Goal: Task Accomplishment & Management: Complete application form

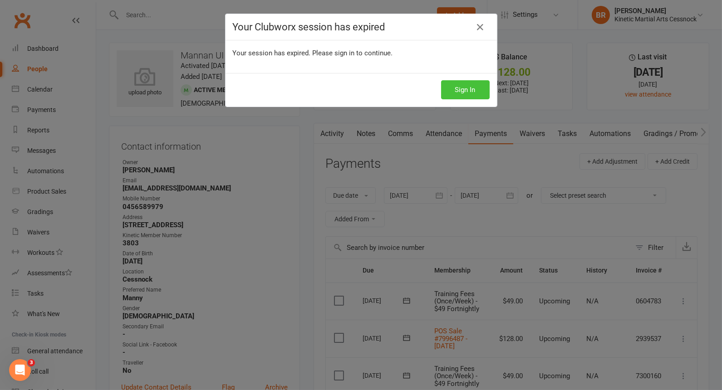
click at [470, 88] on button "Sign In" at bounding box center [465, 89] width 49 height 19
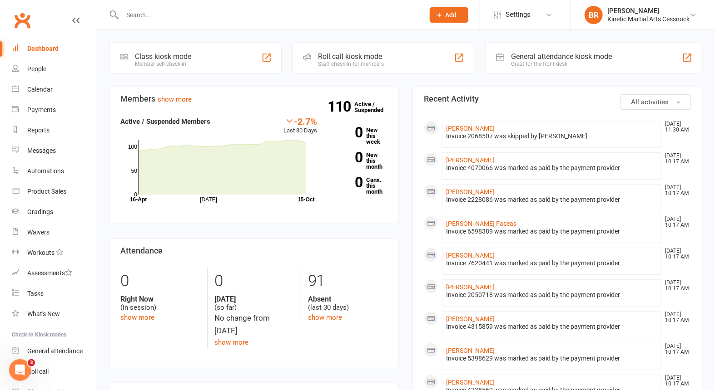
click at [155, 18] on input "text" at bounding box center [268, 15] width 298 height 13
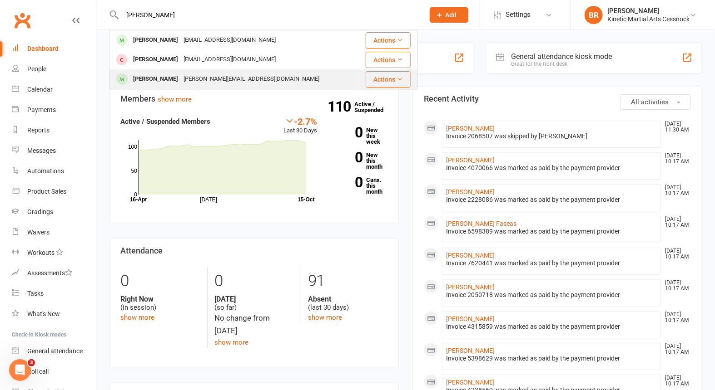
type input "logan"
click at [147, 80] on div "Logan Thomas" at bounding box center [155, 79] width 50 height 13
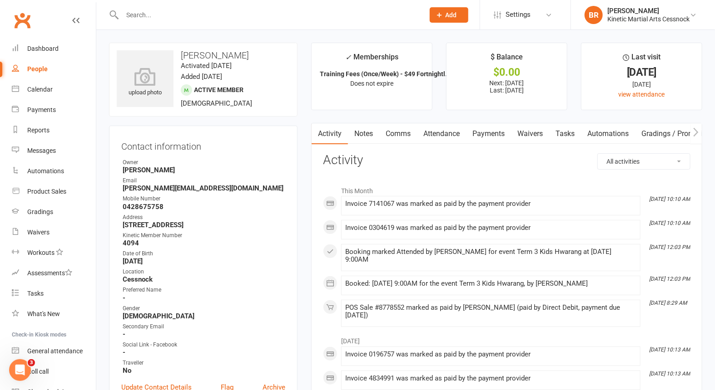
click at [450, 15] on span "Add" at bounding box center [450, 14] width 11 height 7
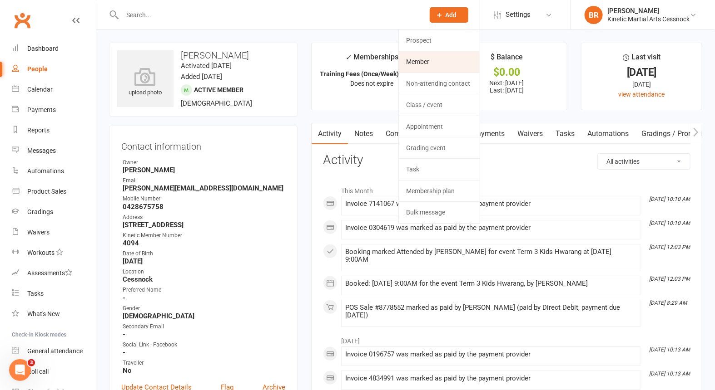
click at [429, 59] on link "Member" at bounding box center [439, 61] width 81 height 21
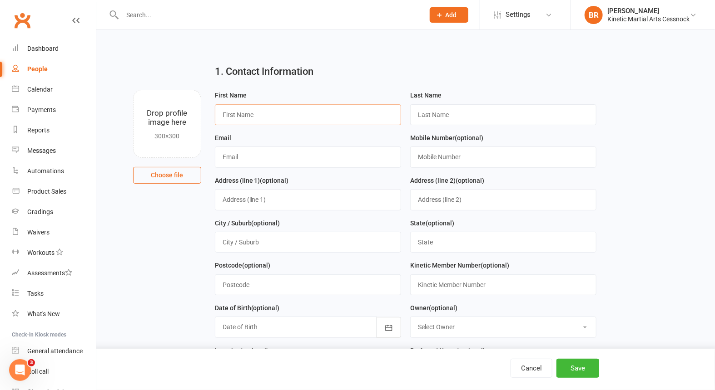
click at [243, 116] on input "text" at bounding box center [308, 114] width 186 height 21
type input "Alice"
click at [481, 116] on input "text" at bounding box center [503, 114] width 186 height 21
type input "Grimwood"
click at [268, 154] on input "text" at bounding box center [308, 157] width 186 height 21
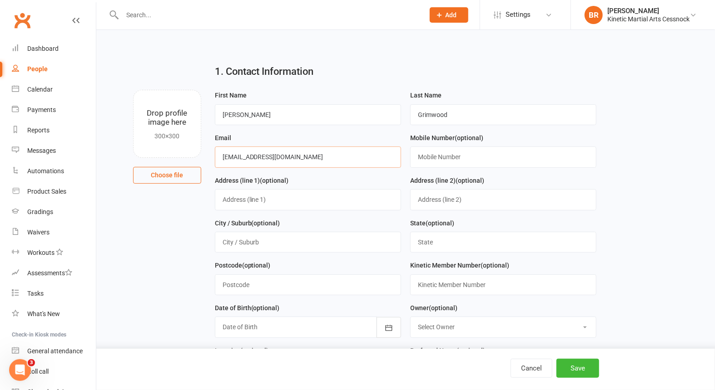
type input "codie.611@gmail.com"
click at [276, 197] on input "text" at bounding box center [308, 199] width 186 height 21
type input "9A O'Connors Road"
click at [266, 243] on input "text" at bounding box center [308, 242] width 186 height 21
type input "Nulkaba"
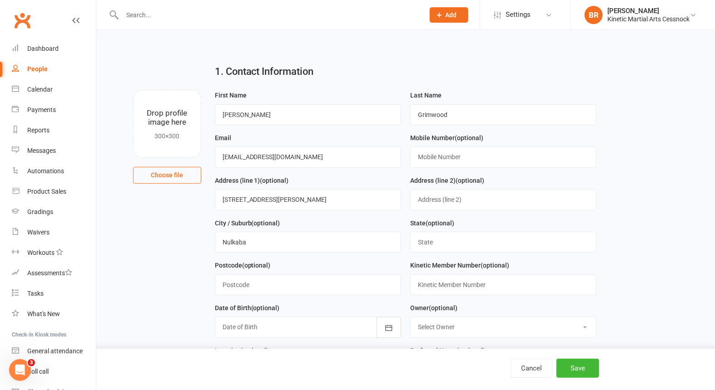
click at [231, 287] on input "text" at bounding box center [308, 285] width 186 height 21
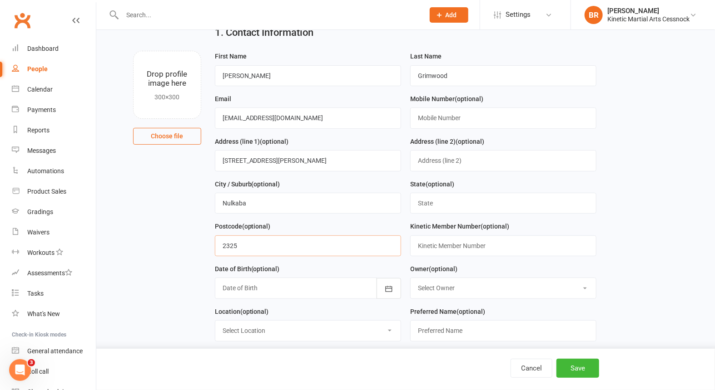
scroll to position [50, 0]
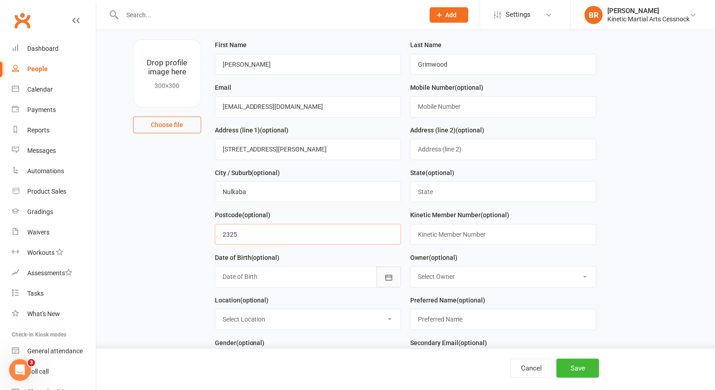
type input "2325"
click at [386, 274] on icon "button" at bounding box center [388, 277] width 9 height 9
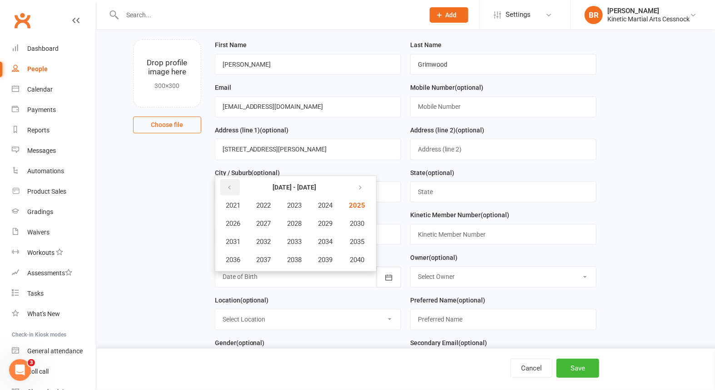
click at [224, 187] on button "button" at bounding box center [230, 187] width 20 height 16
click at [359, 185] on icon "button" at bounding box center [359, 187] width 6 height 7
click at [294, 261] on span "2018" at bounding box center [294, 260] width 15 height 8
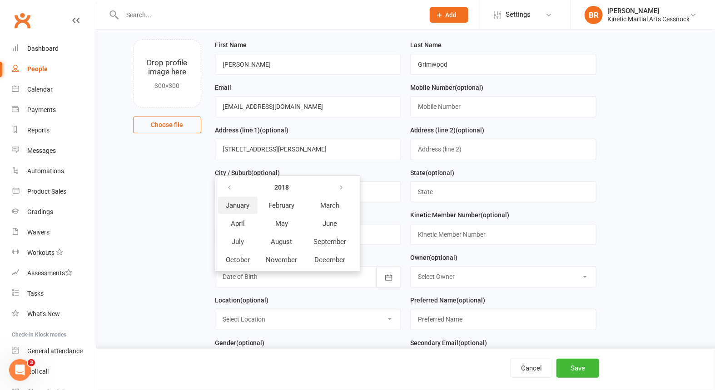
click at [237, 204] on span "January" at bounding box center [238, 206] width 24 height 8
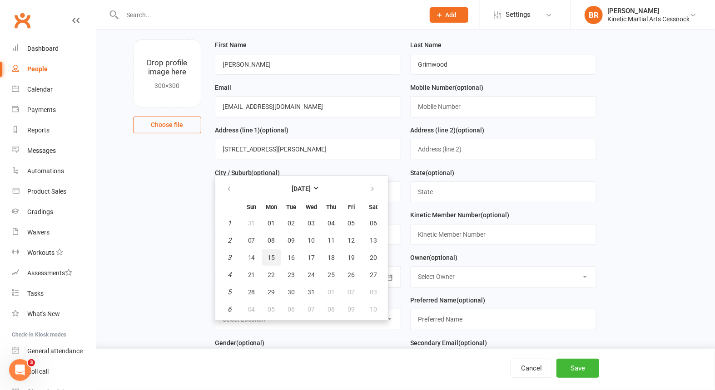
click at [272, 256] on span "15" at bounding box center [271, 257] width 7 height 7
type input "15 Jan 2018"
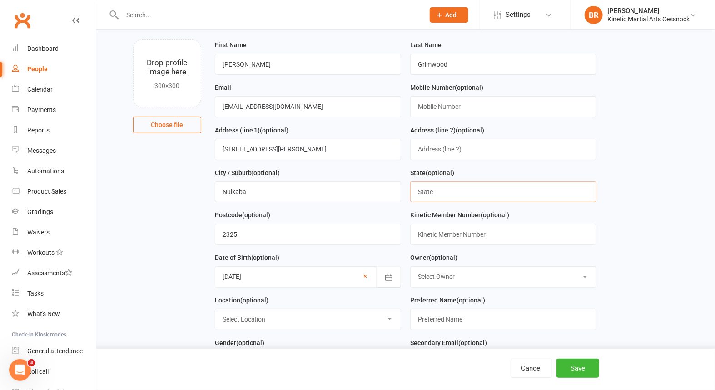
click at [434, 188] on input "text" at bounding box center [503, 192] width 186 height 21
type input "nsw"
click at [546, 280] on select "Select Owner Tammy Madsen Kendal Louis Kinetic Group Tammy Madsen Brooke Ryan J…" at bounding box center [502, 277] width 185 height 20
select select "4"
click at [410, 267] on select "Select Owner Tammy Madsen Kendal Louis Kinetic Group Tammy Madsen Brooke Ryan J…" at bounding box center [502, 277] width 185 height 20
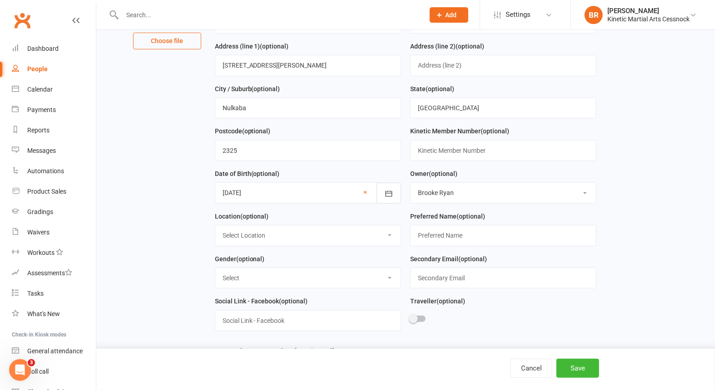
scroll to position [151, 0]
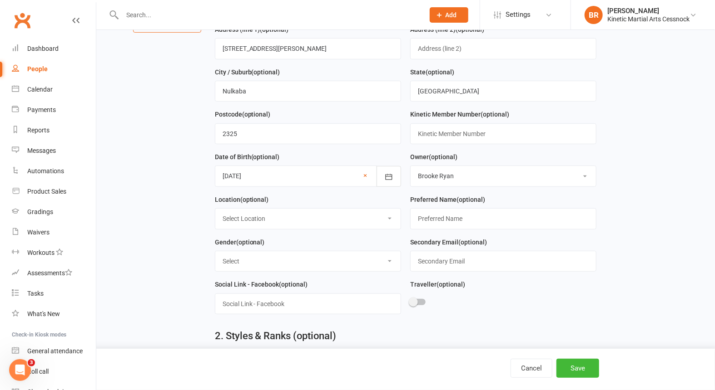
click at [281, 218] on select "Select Location Cessnock Example Room (Rename me!)" at bounding box center [307, 219] width 185 height 20
select select "0"
click at [215, 209] on select "Select Location Cessnock Example Room (Rename me!)" at bounding box center [307, 219] width 185 height 20
click at [298, 260] on select "Select Male Female Other" at bounding box center [307, 262] width 185 height 20
select select "Female"
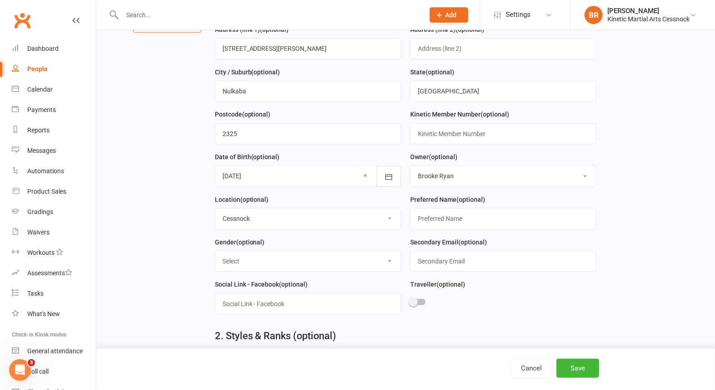
click at [215, 252] on select "Select Male Female Other" at bounding box center [307, 262] width 185 height 20
click at [465, 222] on input "text" at bounding box center [503, 218] width 186 height 21
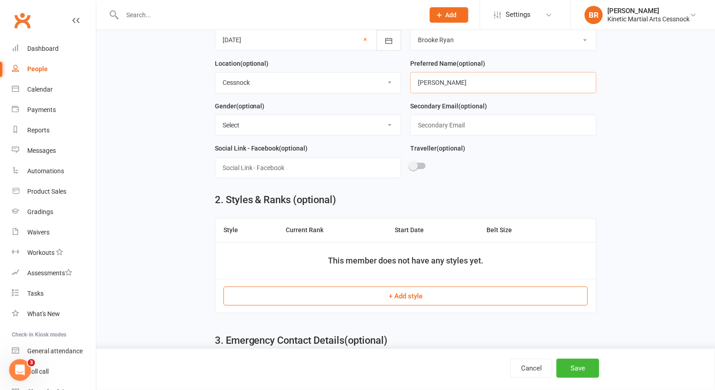
scroll to position [302, 0]
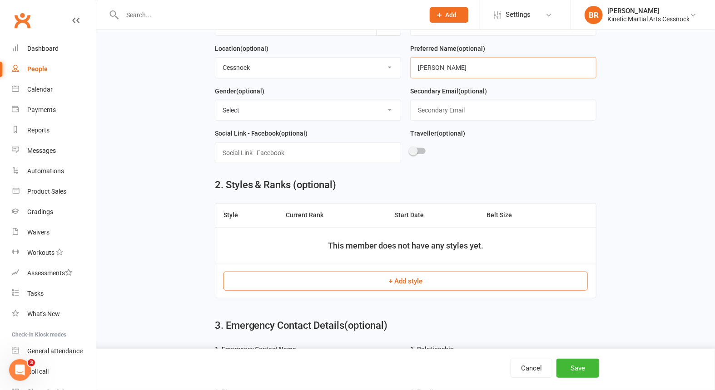
type input "Alice"
click at [407, 276] on button "+ Add style" at bounding box center [405, 281] width 365 height 19
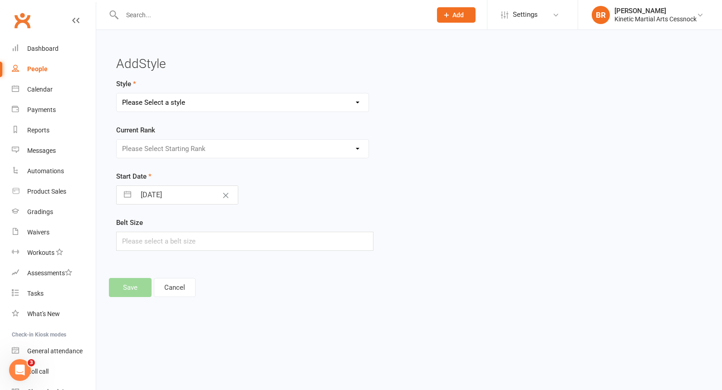
click at [213, 98] on select "Please Select a style BJJ Condors Eagles Finches Hapkido Kumdo Leadership Progam" at bounding box center [243, 103] width 252 height 18
select select "2575"
click at [117, 94] on select "Please Select a style BJJ Condors Eagles Finches Hapkido Kumdo Leadership Progam" at bounding box center [243, 103] width 252 height 18
click at [172, 147] on select "Please Select Starting Rank White Yellow Orange Green Blue Purple Brown Red Com…" at bounding box center [243, 149] width 252 height 18
select select "26341"
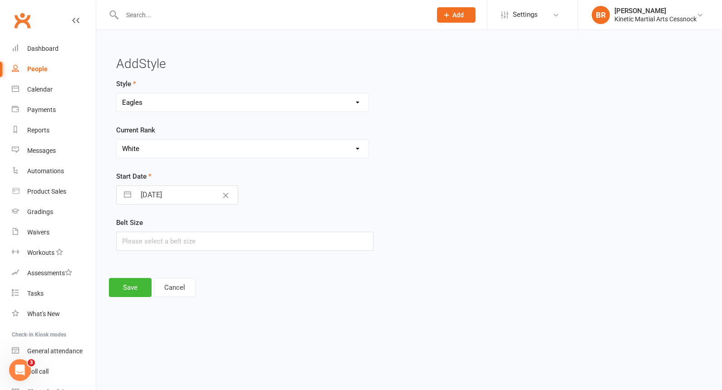
click at [117, 140] on select "Please Select Starting Rank White Yellow Orange Green Blue Purple Brown Red Com…" at bounding box center [243, 149] width 252 height 18
click at [128, 192] on button "button" at bounding box center [127, 195] width 16 height 18
select select "8"
select select "2025"
select select "9"
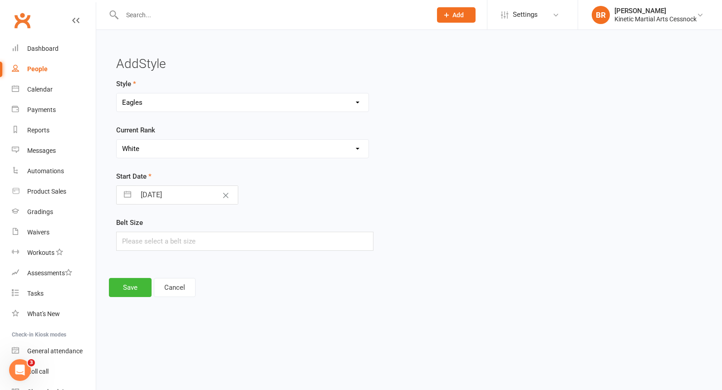
select select "2025"
select select "10"
select select "2025"
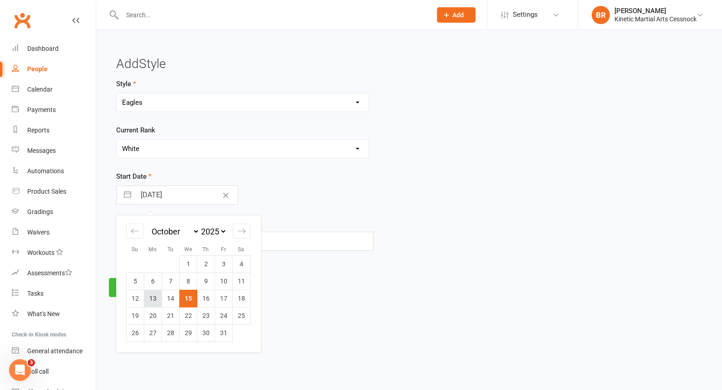
click at [148, 297] on td "13" at bounding box center [153, 298] width 18 height 17
type input "13 Oct 2025"
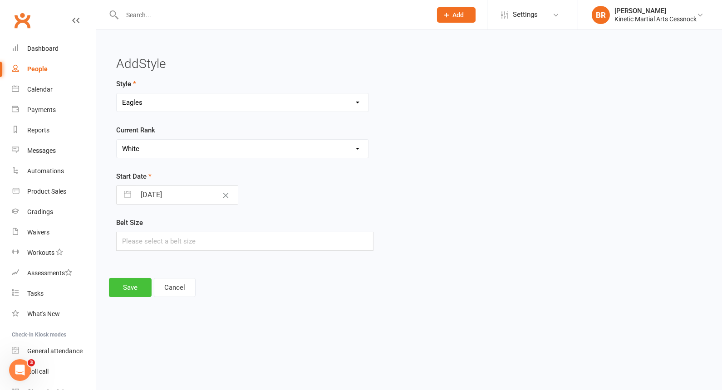
click at [133, 291] on button "Save" at bounding box center [130, 287] width 43 height 19
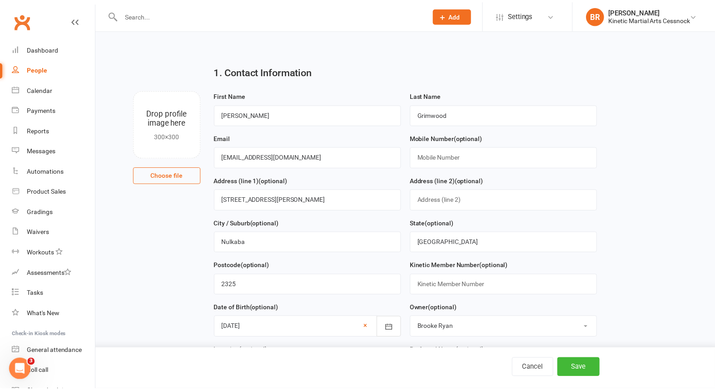
scroll to position [470, 0]
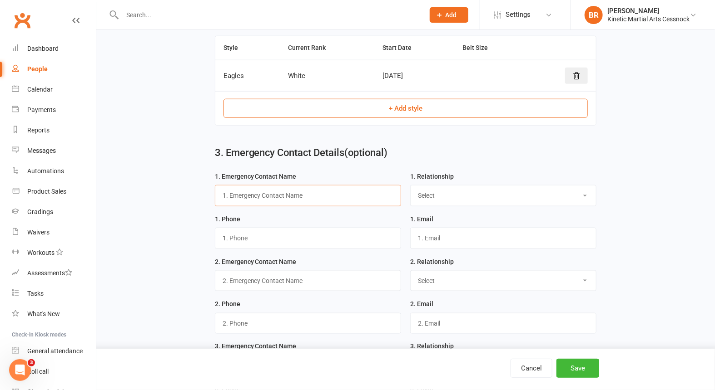
click at [284, 192] on input "text" at bounding box center [308, 195] width 186 height 21
type input "Codie Grimwood"
click at [440, 200] on select "Select Mother Father Wife/Girlfriend Husband/Boyfriend Grandmother/Aunt Grandfa…" at bounding box center [502, 196] width 185 height 20
select select "Mother"
click at [410, 186] on select "Select Mother Father Wife/Girlfriend Husband/Boyfriend Grandmother/Aunt Grandfa…" at bounding box center [502, 196] width 185 height 20
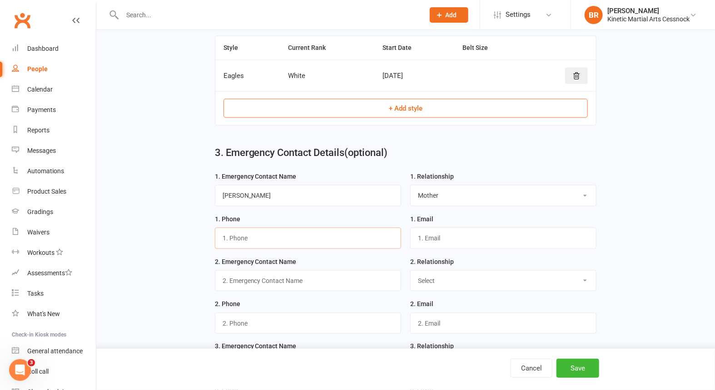
click at [359, 233] on input "text" at bounding box center [308, 238] width 186 height 21
type input "0477708156"
click at [440, 229] on input "text" at bounding box center [503, 238] width 186 height 21
type input "codie.611@gmail.com"
click at [332, 276] on input "text" at bounding box center [308, 281] width 186 height 21
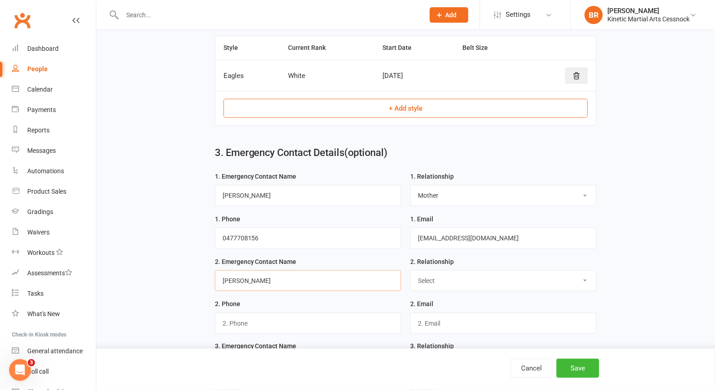
type input "Shayne-maree Ham"
click at [524, 278] on select "Select Mother Father Wife / Girlfriend Husband / Boyfriend Grandmother / Aunt G…" at bounding box center [502, 281] width 185 height 20
select select "Grandmother / Aunt"
click at [410, 271] on select "Select Mother Father Wife / Girlfriend Husband / Boyfriend Grandmother / Aunt G…" at bounding box center [502, 281] width 185 height 20
click at [299, 318] on input "text" at bounding box center [308, 323] width 186 height 21
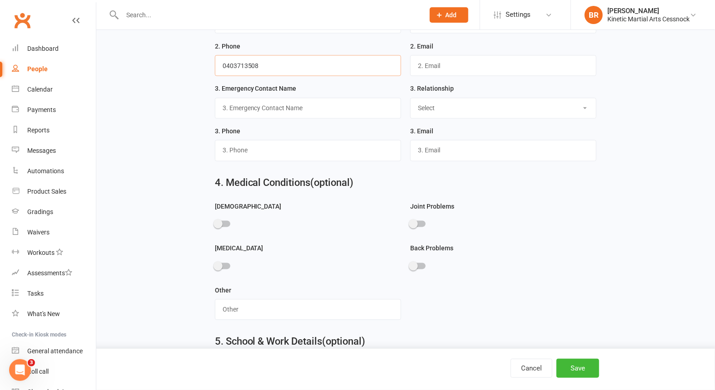
scroll to position [772, 0]
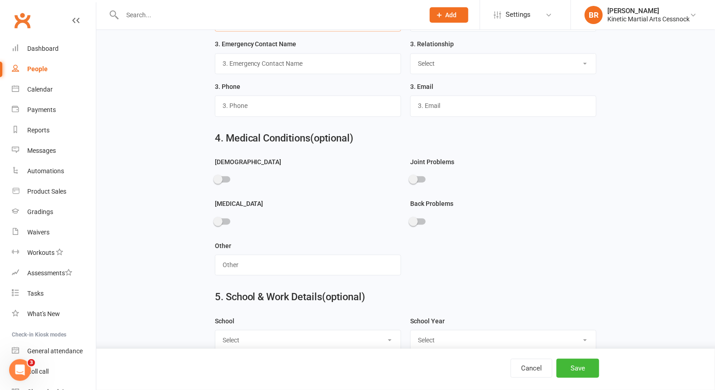
type input "0403713508"
click at [290, 262] on input "text" at bounding box center [308, 265] width 186 height 21
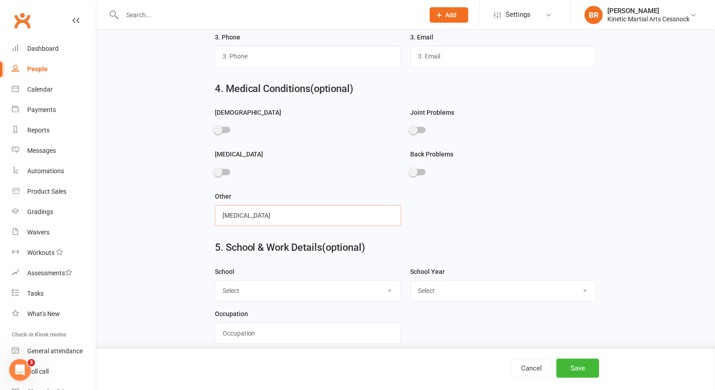
scroll to position [873, 0]
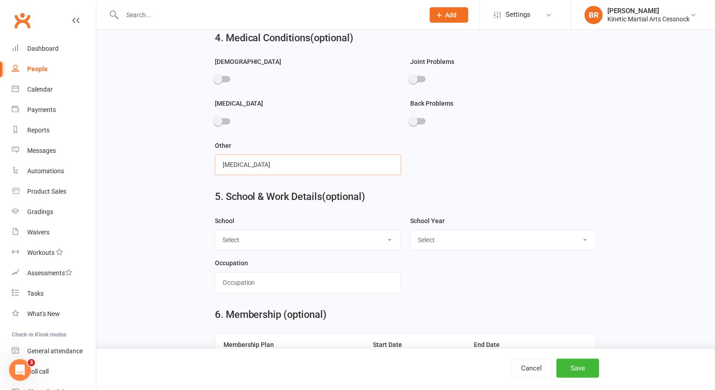
type input "ADHD"
click at [273, 237] on select "Select Cessnock West Public School Cessnock Public School Cessnock High School …" at bounding box center [307, 240] width 185 height 20
select select "Nulkaba Public School"
click at [215, 230] on select "Select Cessnock West Public School Cessnock Public School Cessnock High School …" at bounding box center [307, 240] width 185 height 20
click at [475, 238] on select "Select Pre-school/Day care Kindergarten - two years before Kindergarten - one y…" at bounding box center [502, 240] width 185 height 20
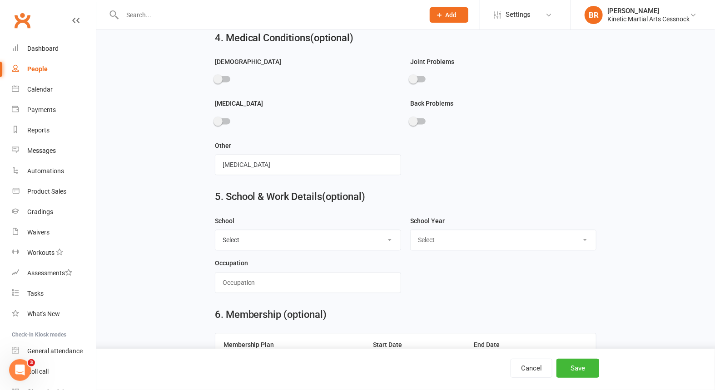
select select "Year 2"
click at [410, 230] on select "Select Pre-school/Day care Kindergarten - two years before Kindergarten - one y…" at bounding box center [502, 240] width 185 height 20
click at [294, 273] on input "text" at bounding box center [308, 282] width 186 height 21
type input "student"
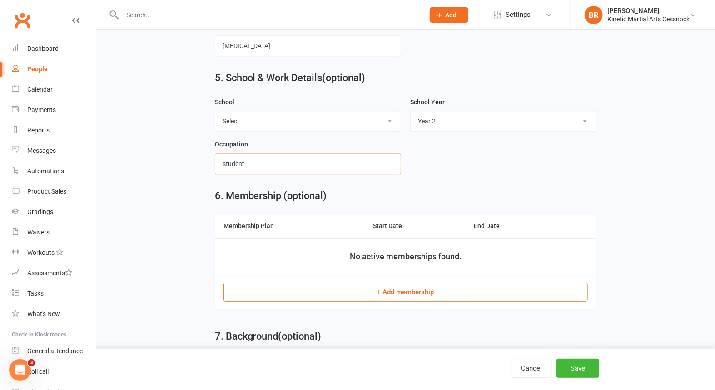
scroll to position [1075, 0]
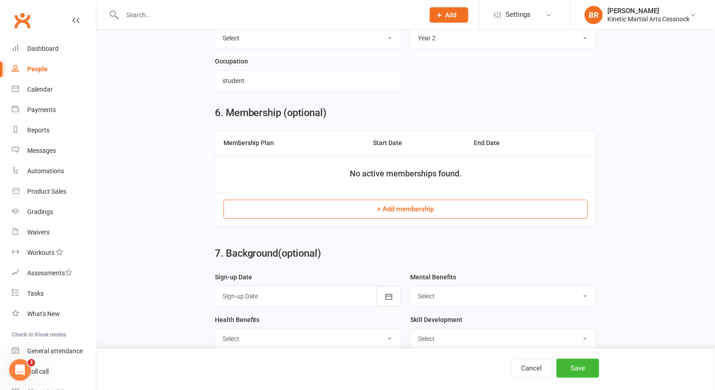
click at [401, 201] on button "+ Add membership" at bounding box center [405, 209] width 365 height 19
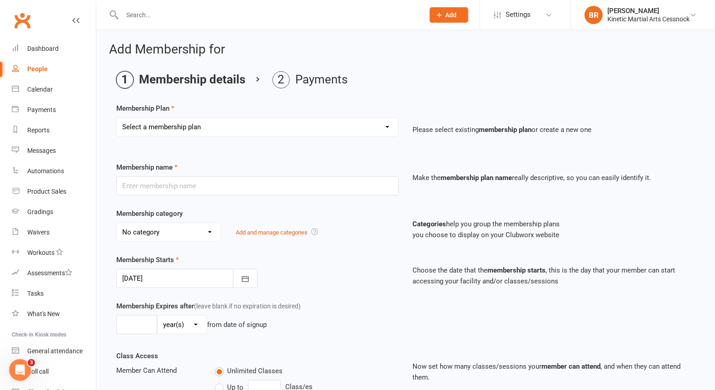
click at [180, 128] on select "Select a membership plan Create new Membership Plan Training Fees - $68 Fortnig…" at bounding box center [258, 127] width 282 height 18
select select "12"
click at [117, 118] on select "Select a membership plan Create new Membership Plan Training Fees - $68 Fortnig…" at bounding box center [258, 127] width 282 height 18
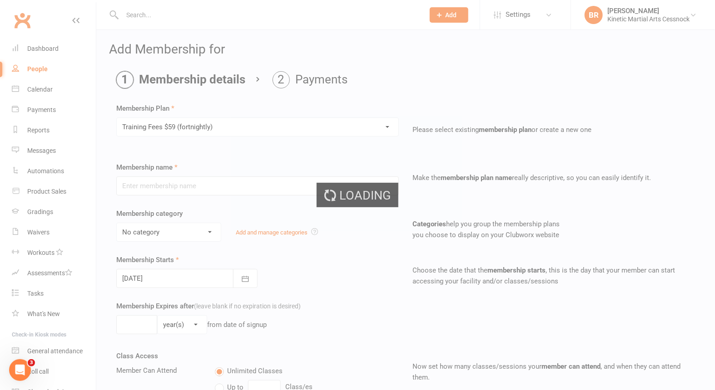
type input "Training Fees $59 (fortnightly)"
select select "6"
type input "0"
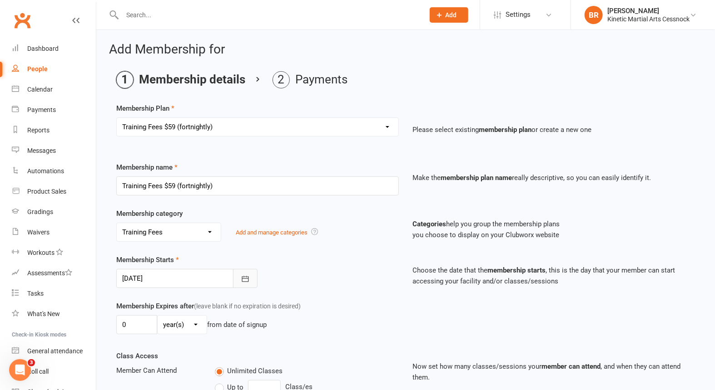
click at [245, 277] on icon "button" at bounding box center [245, 279] width 9 height 9
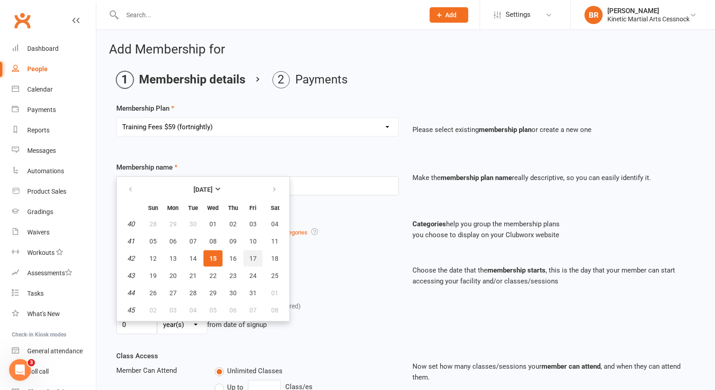
click at [249, 256] on span "17" at bounding box center [252, 258] width 7 height 7
type input "17 Oct 2025"
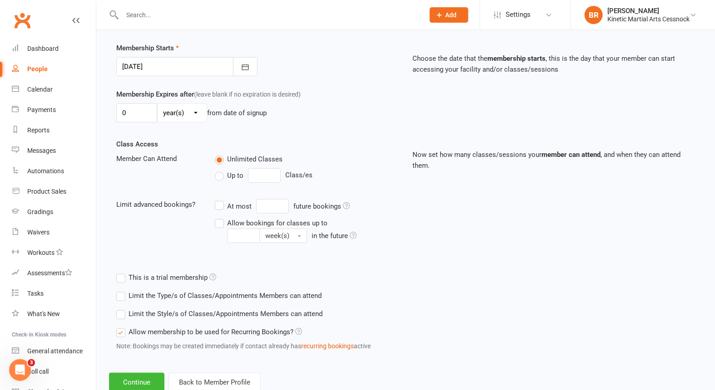
scroll to position [237, 0]
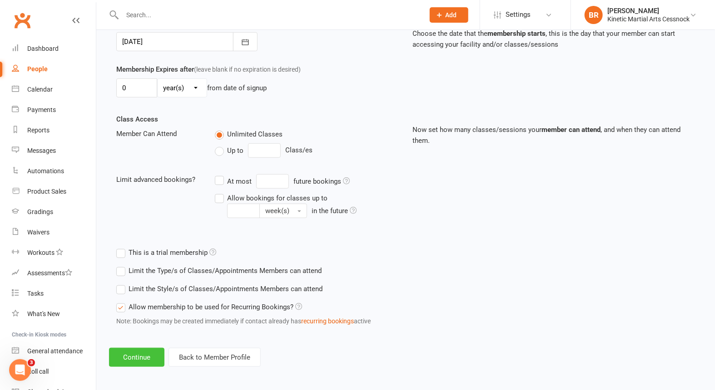
click at [144, 354] on button "Continue" at bounding box center [136, 357] width 55 height 19
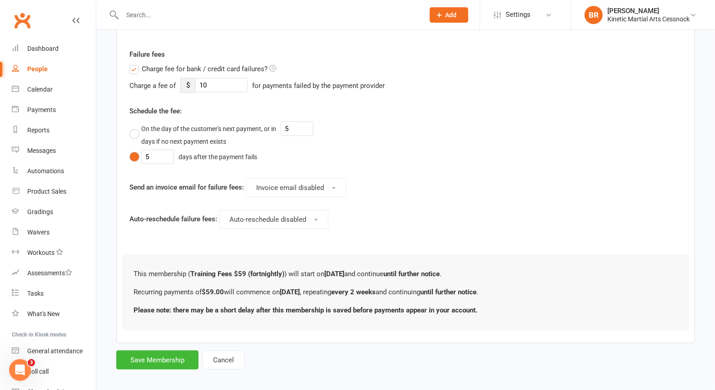
scroll to position [361, 0]
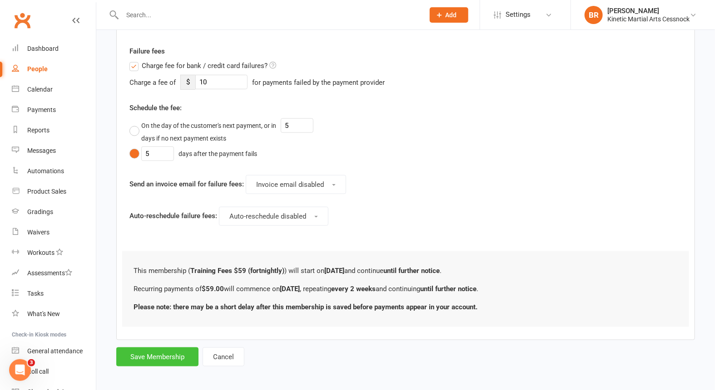
click at [153, 359] on button "Save Membership" at bounding box center [157, 357] width 82 height 19
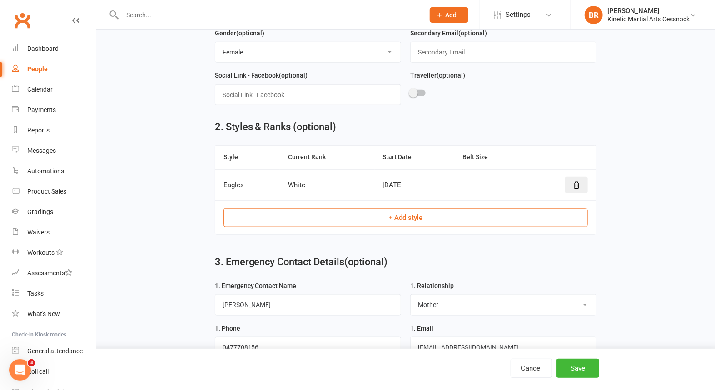
scroll to position [1166, 0]
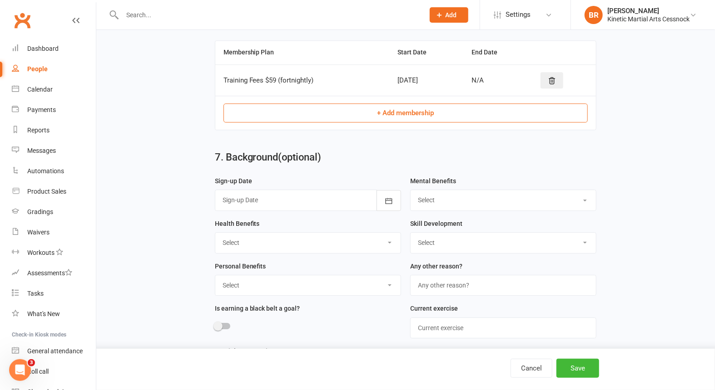
click at [254, 195] on div at bounding box center [308, 200] width 186 height 21
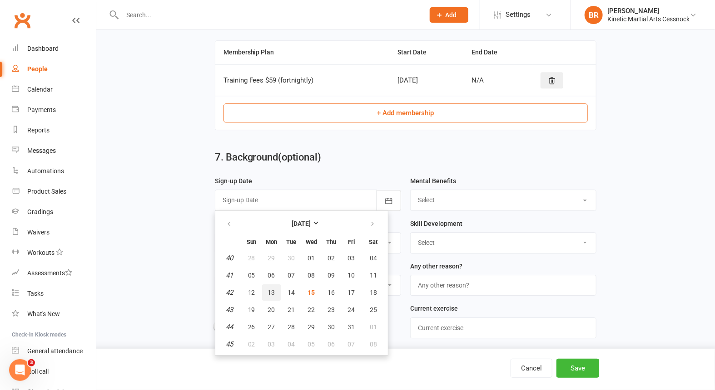
click at [268, 289] on span "13" at bounding box center [271, 292] width 7 height 7
type input "13 Oct 2025"
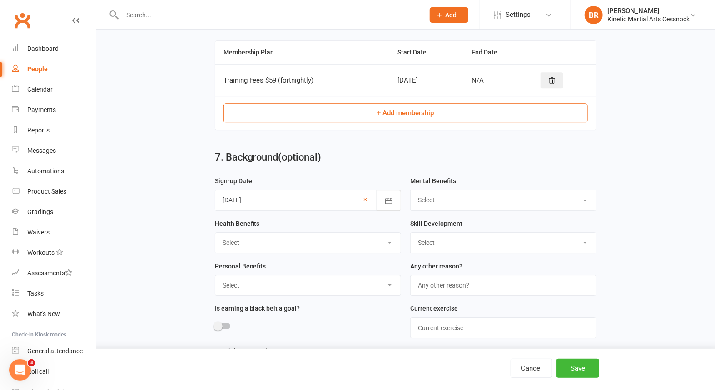
click at [488, 195] on select "Select Focus Discipline Motivation Listening Confidence Respect for Others Fun!…" at bounding box center [502, 200] width 185 height 20
select select "Ticked most/all"
click at [410, 190] on select "Select Focus Discipline Motivation Listening Confidence Respect for Others Fun!…" at bounding box center [502, 200] width 185 height 20
click at [347, 233] on select "Select Exercise Flexibility Endurance Muscle Strength Weight Control Manage Str…" at bounding box center [307, 243] width 185 height 20
select select "Ticked most/all"
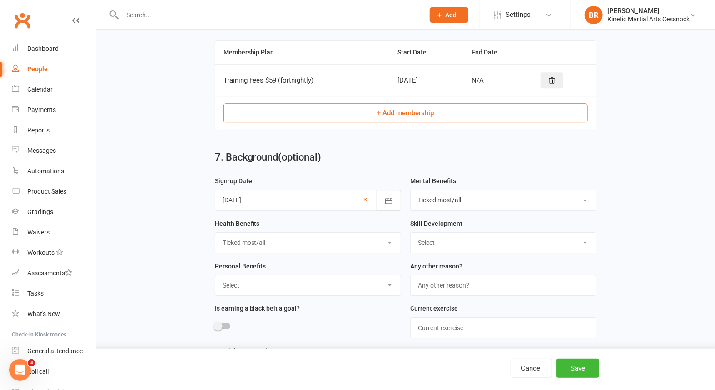
click at [215, 233] on select "Select Exercise Flexibility Endurance Muscle Strength Weight Control Manage Str…" at bounding box center [307, 243] width 185 height 20
click at [274, 279] on select "Select Personal Development Meet new people Be part of a community Help kids Ne…" at bounding box center [307, 286] width 185 height 20
select select "Ticked most/all"
click at [215, 276] on select "Select Personal Development Meet new people Be part of a community Help kids Ne…" at bounding box center [307, 286] width 185 height 20
click at [452, 233] on select "Select Agility Speed Balance Coordination Improved Reflexes Self-Defence Fun! F…" at bounding box center [502, 243] width 185 height 20
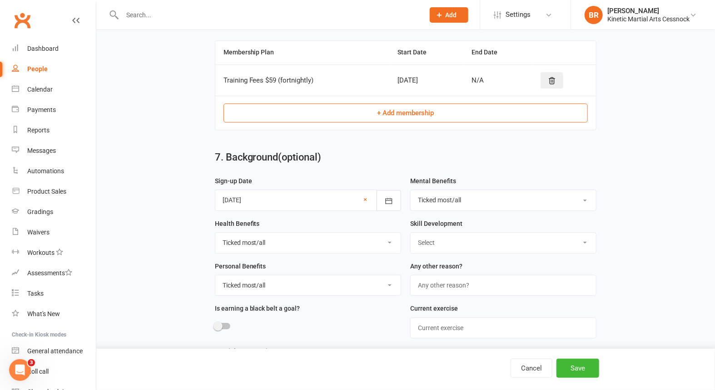
select select "Ticked most/all"
click at [410, 233] on select "Select Agility Speed Balance Coordination Improved Reflexes Self-Defence Fun! F…" at bounding box center [502, 243] width 185 height 20
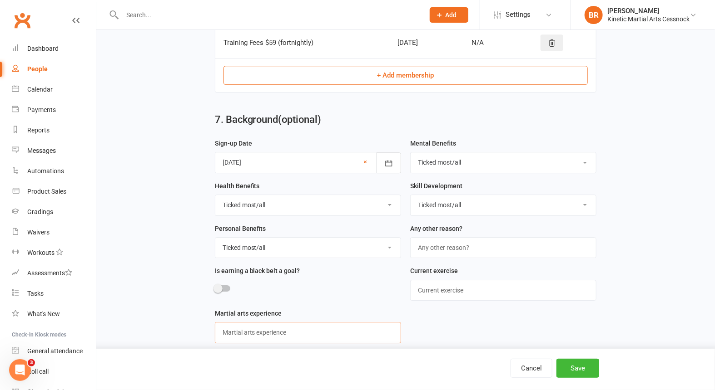
click at [292, 322] on input "text" at bounding box center [308, 332] width 186 height 21
type input "NIL"
click at [495, 282] on input "text" at bounding box center [503, 290] width 186 height 21
type input "NIL/ school sport"
click at [581, 371] on button "Save" at bounding box center [577, 368] width 43 height 19
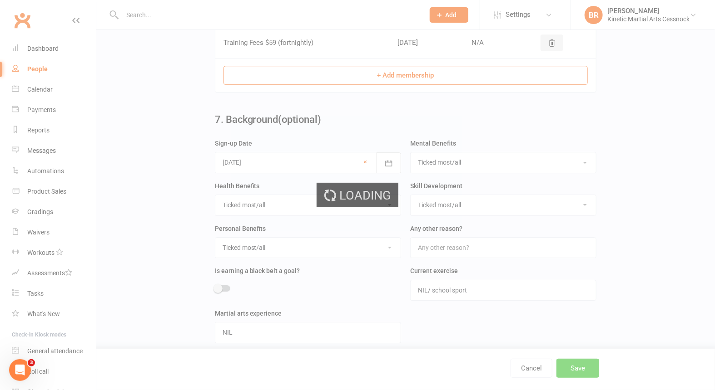
scroll to position [0, 0]
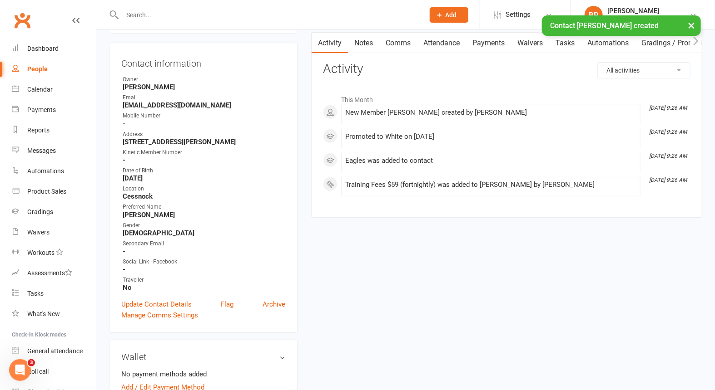
scroll to position [101, 0]
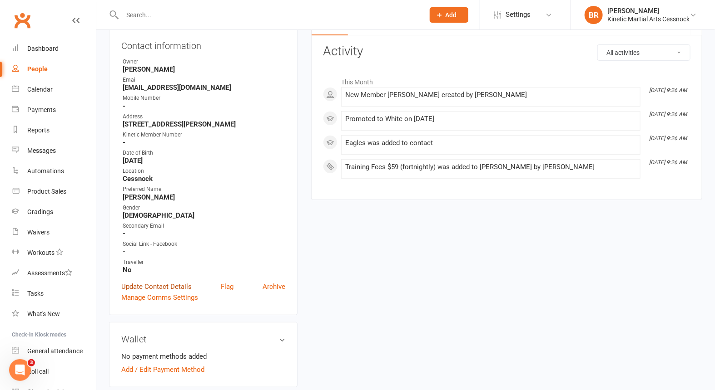
click at [166, 286] on link "Update Contact Details" at bounding box center [156, 287] width 70 height 11
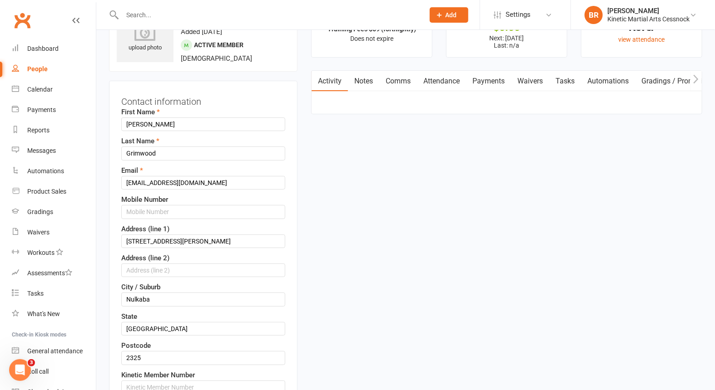
scroll to position [42, 0]
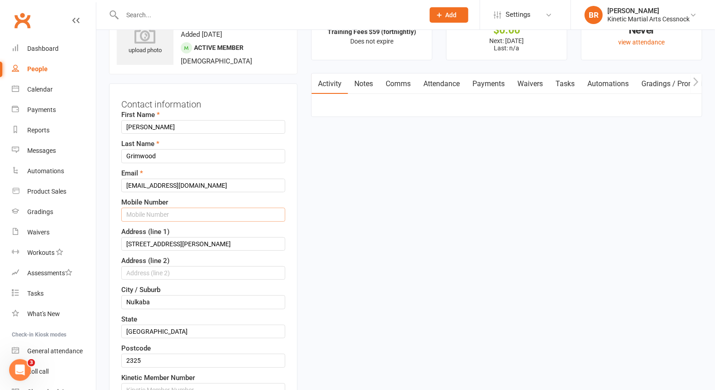
click at [156, 214] on input "text" at bounding box center [203, 215] width 164 height 14
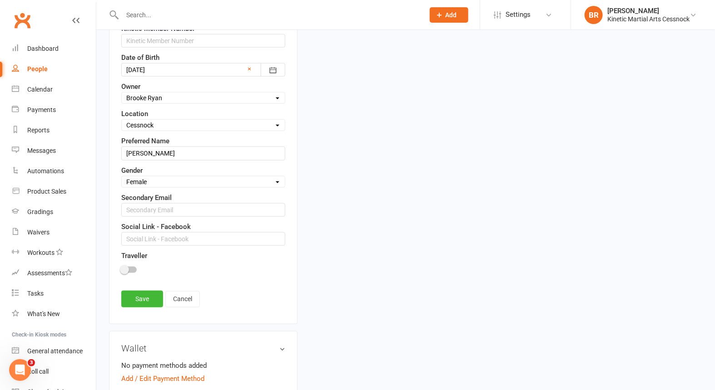
scroll to position [395, 0]
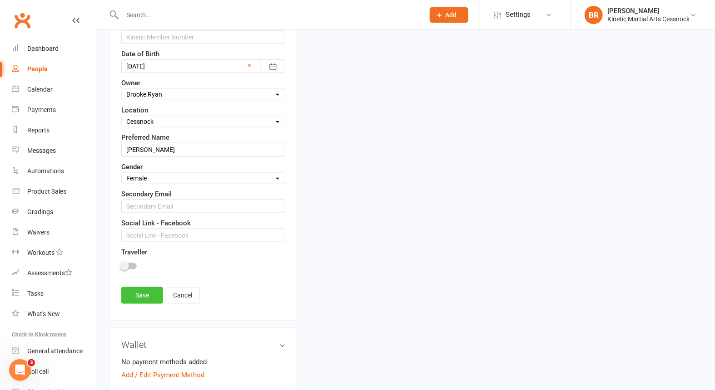
type input "0477708156"
click at [146, 291] on link "Save" at bounding box center [142, 295] width 42 height 16
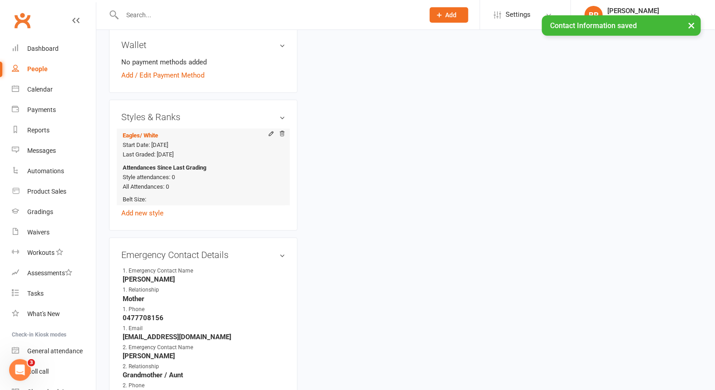
scroll to position [244, 0]
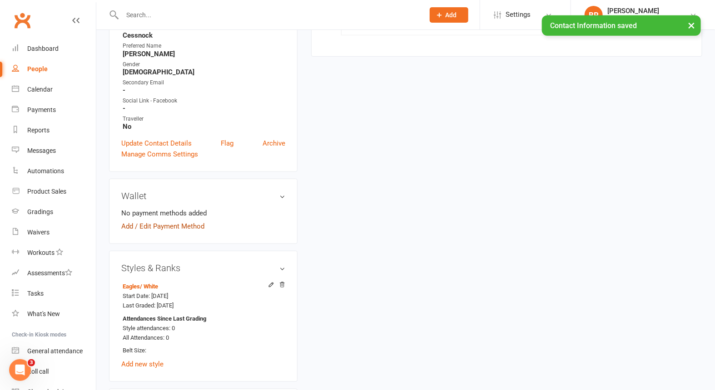
click at [153, 226] on link "Add / Edit Payment Method" at bounding box center [162, 226] width 83 height 11
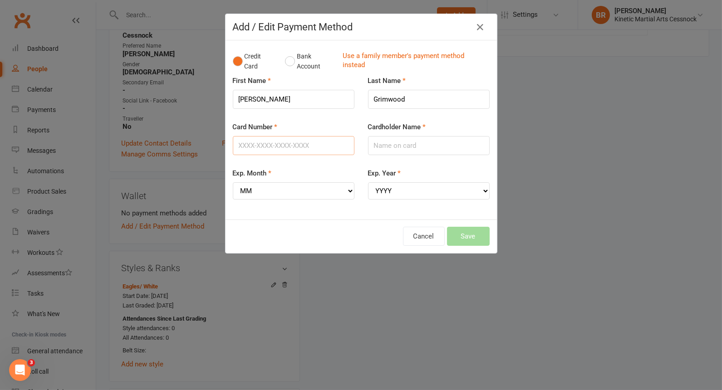
click at [281, 148] on input "Card Number" at bounding box center [294, 145] width 122 height 19
type input "4017954236006376"
click at [285, 191] on select "MM 01 02 03 04 05 06 07 08 09 10 11 12" at bounding box center [294, 191] width 122 height 17
select select "07"
click at [233, 183] on select "MM 01 02 03 04 05 06 07 08 09 10 11 12" at bounding box center [294, 191] width 122 height 17
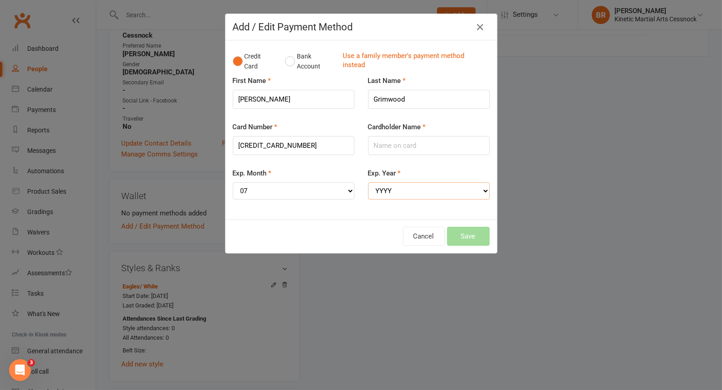
click at [447, 189] on select "YYYY 2025 2026 2027 2028 2029 2030 2031 2032 2033 2034" at bounding box center [429, 191] width 122 height 17
select select "2028"
click at [368, 183] on select "YYYY 2025 2026 2027 2028 2029 2030 2031 2032 2033 2034" at bounding box center [429, 191] width 122 height 17
click at [396, 145] on input "Cardholder Name" at bounding box center [429, 145] width 122 height 19
type input "Codie Grimwood"
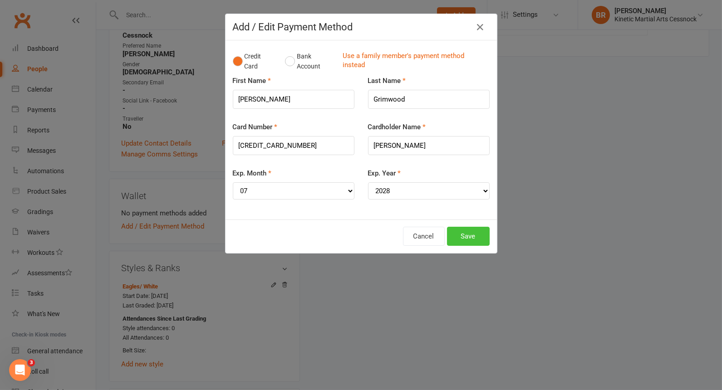
click at [468, 236] on button "Save" at bounding box center [468, 236] width 43 height 19
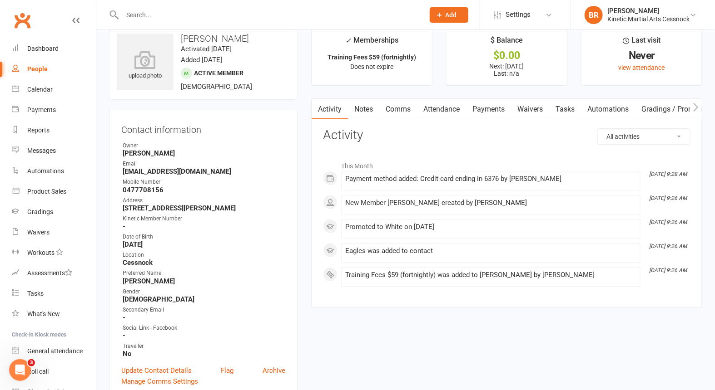
scroll to position [0, 0]
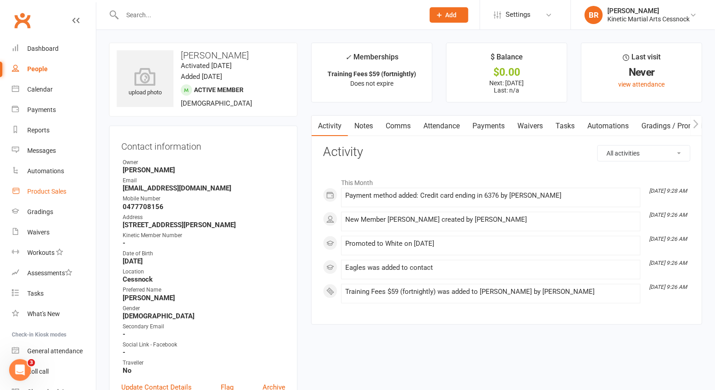
click at [42, 193] on div "Product Sales" at bounding box center [46, 191] width 39 height 7
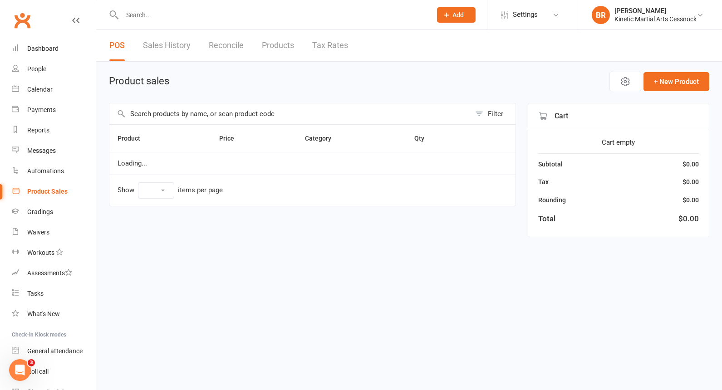
select select "10"
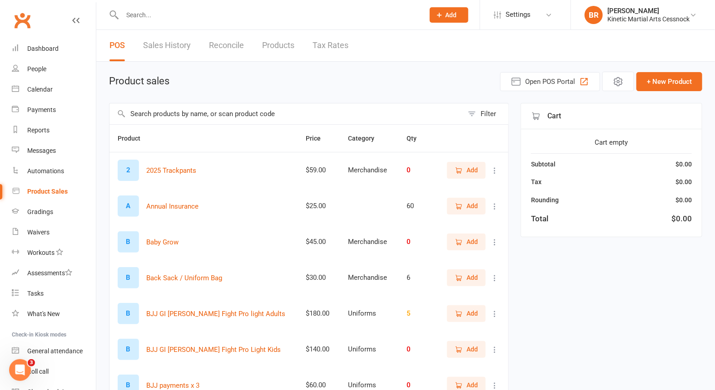
click at [215, 114] on input "text" at bounding box center [286, 114] width 354 height 21
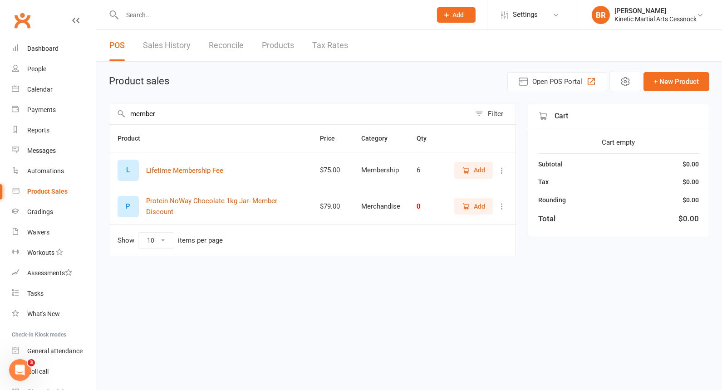
type input "member"
click at [465, 168] on icon "button" at bounding box center [466, 171] width 8 height 8
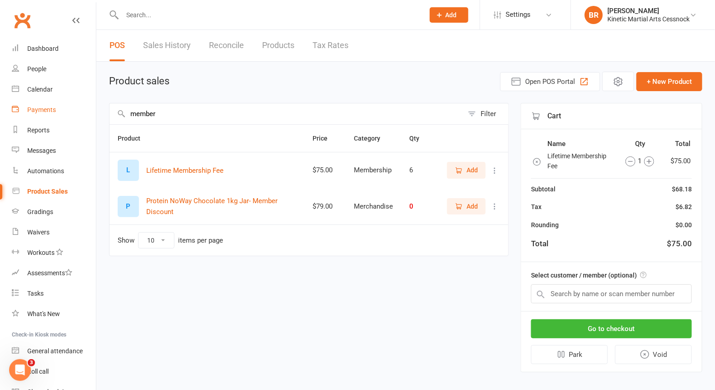
drag, startPoint x: 116, startPoint y: 110, endPoint x: 80, endPoint y: 105, distance: 36.2
click at [80, 105] on ui-view "Prospect Member Non-attending contact Class / event Appointment Grading event T…" at bounding box center [357, 193] width 715 height 383
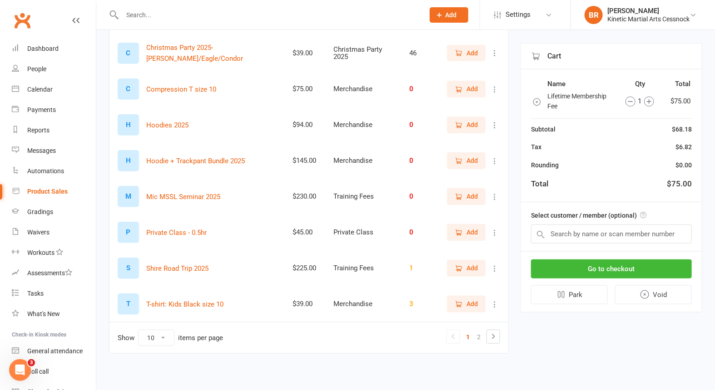
scroll to position [190, 0]
type input "0"
click at [480, 335] on link "2" at bounding box center [478, 337] width 11 height 13
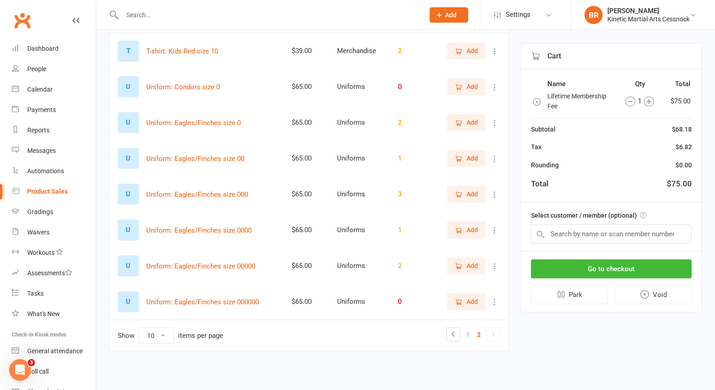
scroll to position [117, 0]
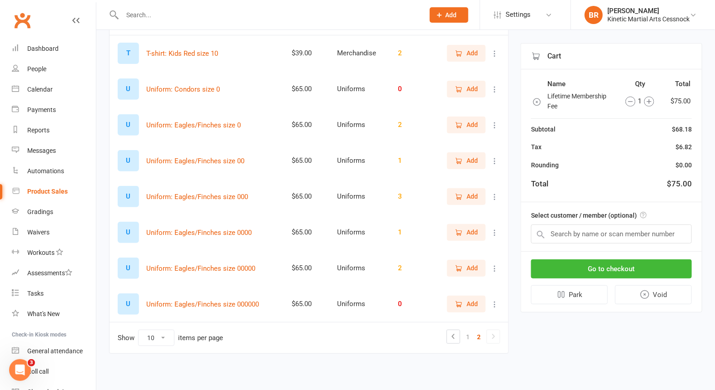
click at [477, 121] on span "Add" at bounding box center [471, 125] width 11 height 10
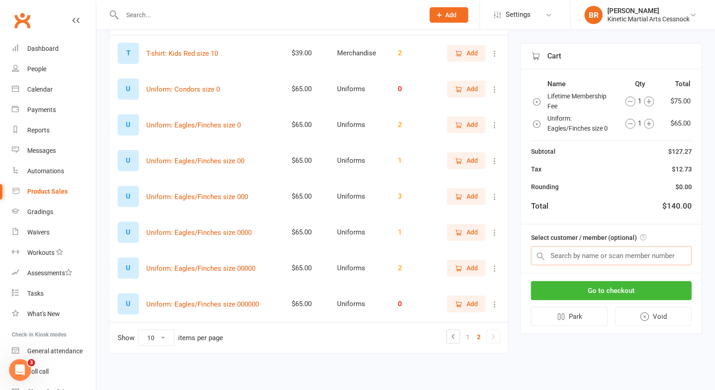
click at [612, 256] on input "text" at bounding box center [611, 256] width 161 height 19
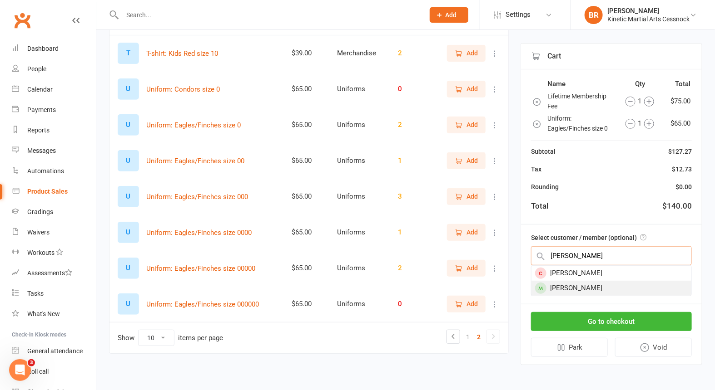
type input "alice"
click at [561, 285] on div "[PERSON_NAME]" at bounding box center [611, 288] width 160 height 15
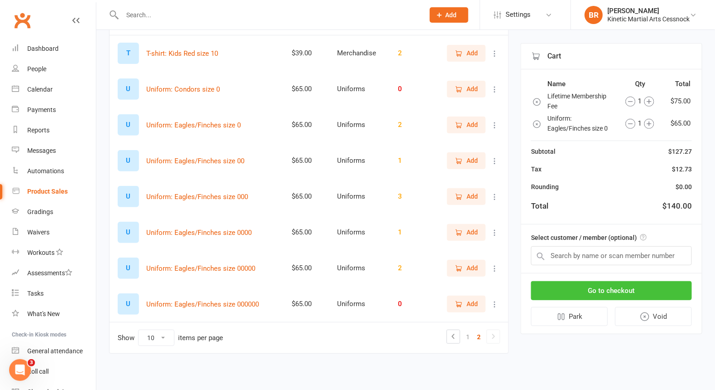
click at [561, 285] on button "Go to checkout" at bounding box center [611, 291] width 161 height 19
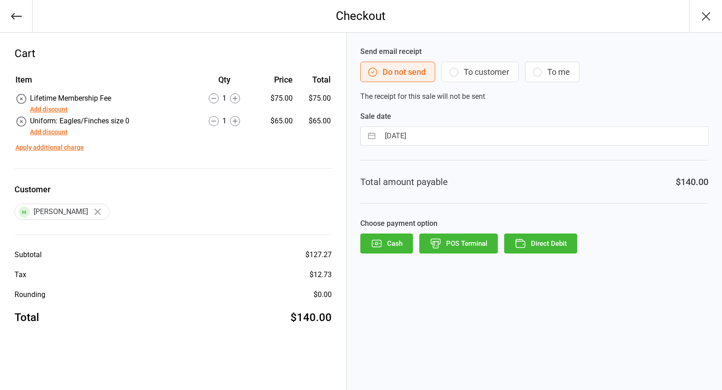
click at [562, 239] on button "Direct Debit" at bounding box center [540, 244] width 73 height 20
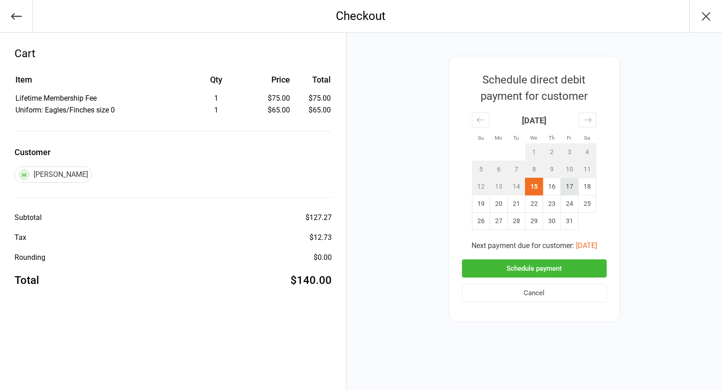
click at [568, 180] on td "17" at bounding box center [570, 186] width 18 height 17
click at [521, 267] on button "Schedule payment" at bounding box center [534, 269] width 145 height 19
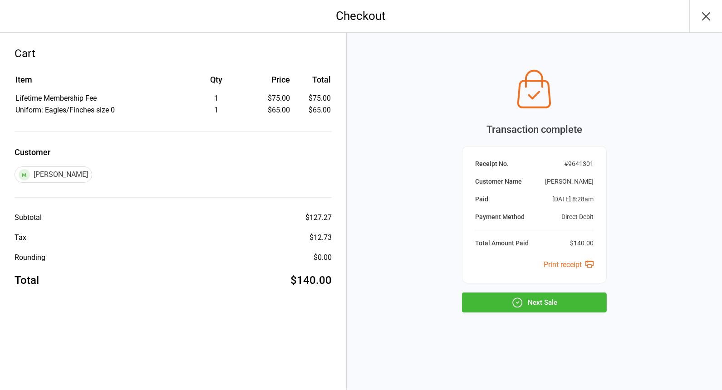
click at [544, 303] on button "Next Sale" at bounding box center [534, 303] width 145 height 20
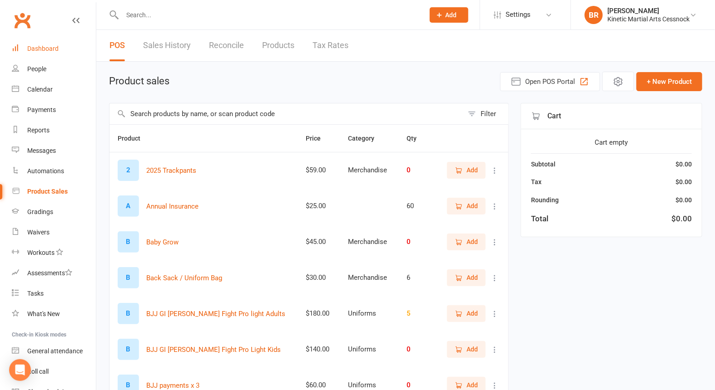
click at [23, 48] on link "Dashboard" at bounding box center [54, 49] width 84 height 20
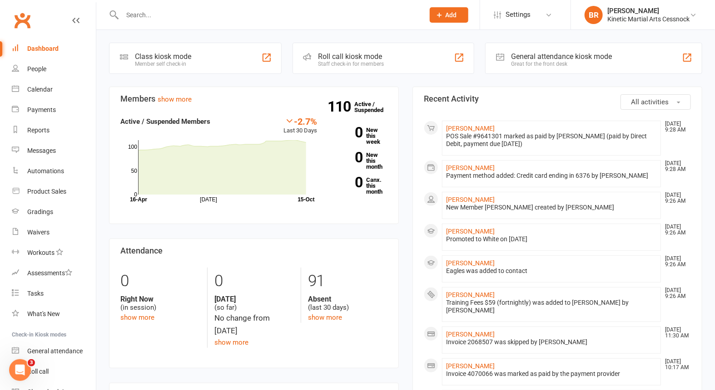
click at [179, 19] on input "text" at bounding box center [268, 15] width 298 height 13
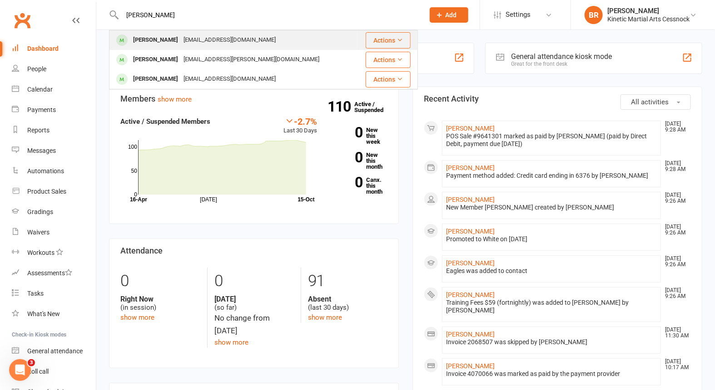
type input "[PERSON_NAME]"
click at [180, 37] on div "[PERSON_NAME]" at bounding box center [155, 40] width 50 height 13
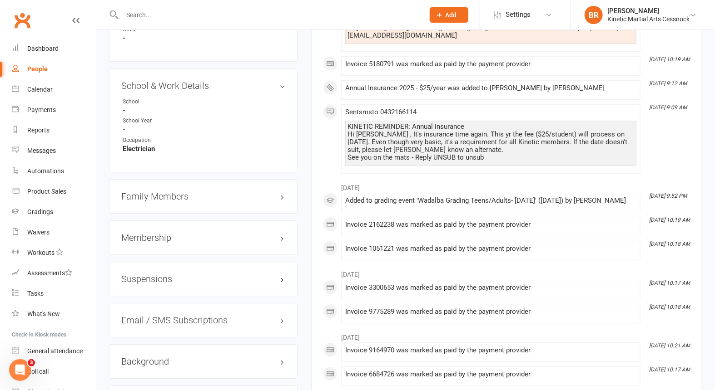
scroll to position [1110, 0]
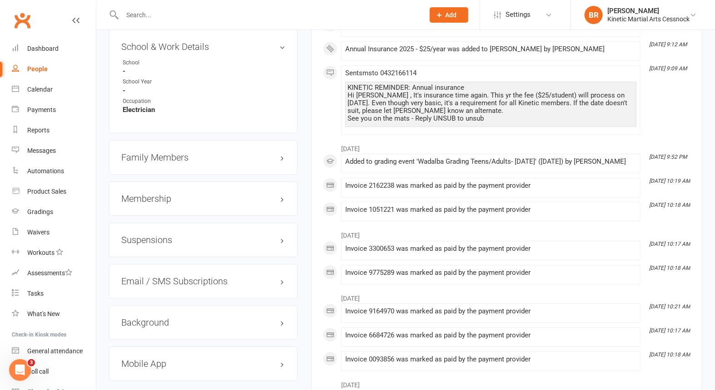
click at [279, 203] on h3 "Membership" at bounding box center [203, 199] width 164 height 10
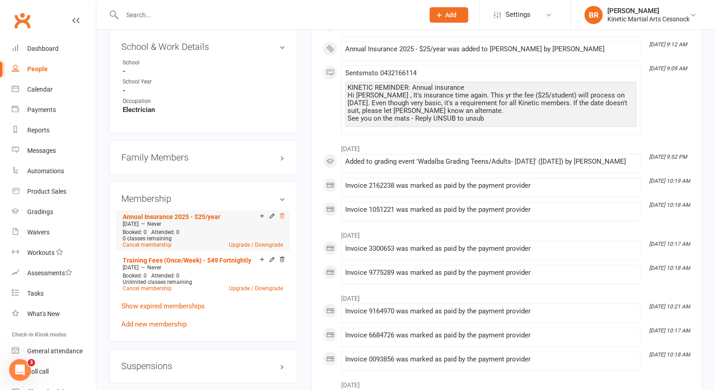
click at [285, 219] on icon at bounding box center [282, 216] width 6 height 6
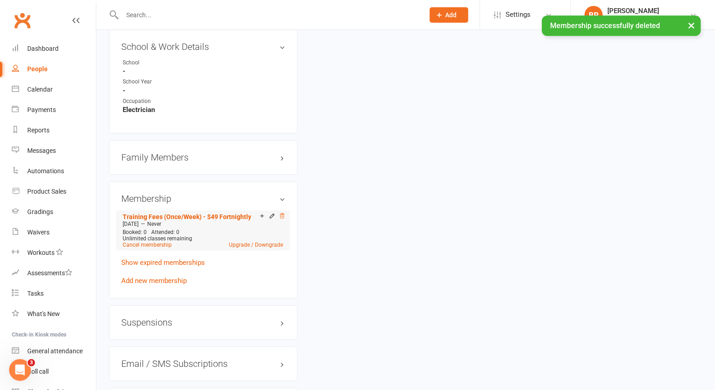
click at [284, 217] on icon at bounding box center [282, 215] width 5 height 5
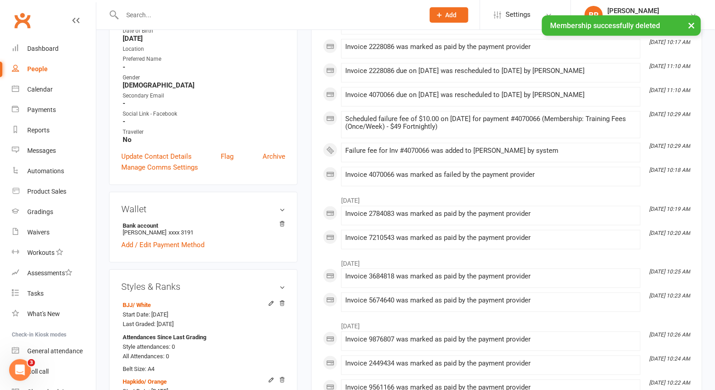
scroll to position [302, 0]
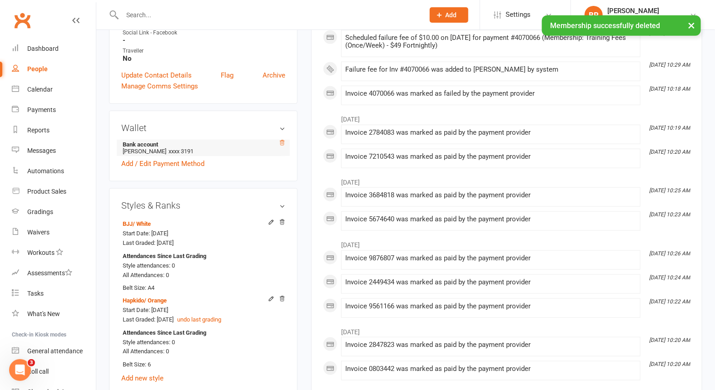
click at [282, 144] on icon at bounding box center [282, 143] width 6 height 6
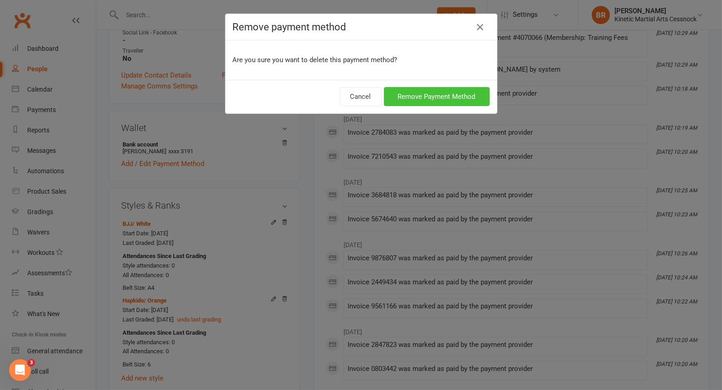
click at [421, 97] on button "Remove Payment Method" at bounding box center [437, 96] width 106 height 19
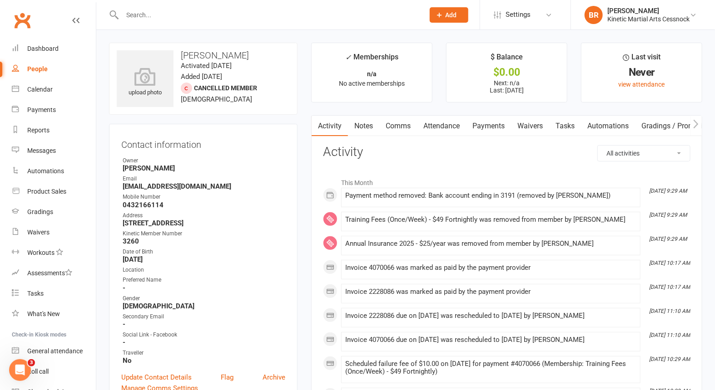
scroll to position [0, 0]
click at [34, 51] on div "Dashboard" at bounding box center [42, 48] width 31 height 7
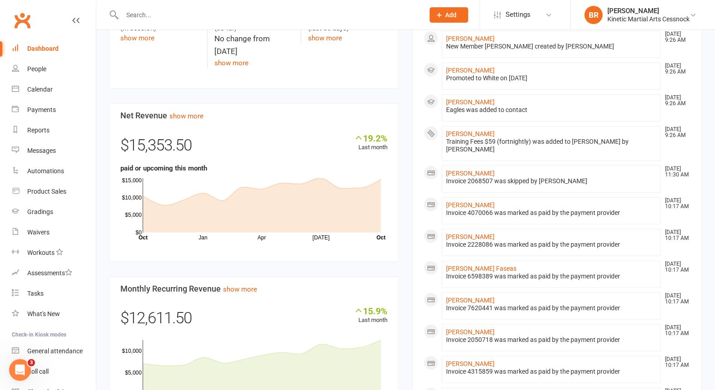
scroll to position [302, 0]
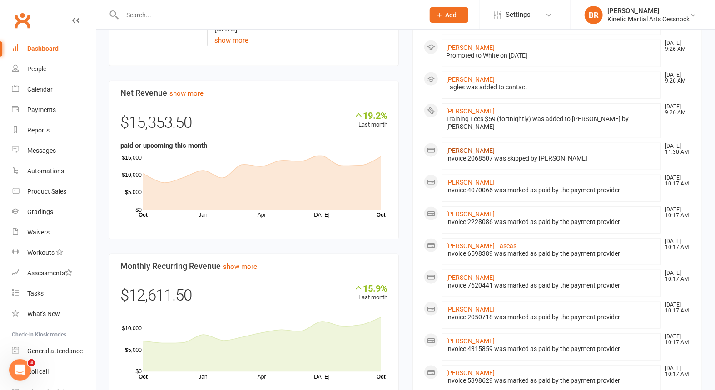
click at [455, 148] on link "[PERSON_NAME]" at bounding box center [470, 150] width 49 height 7
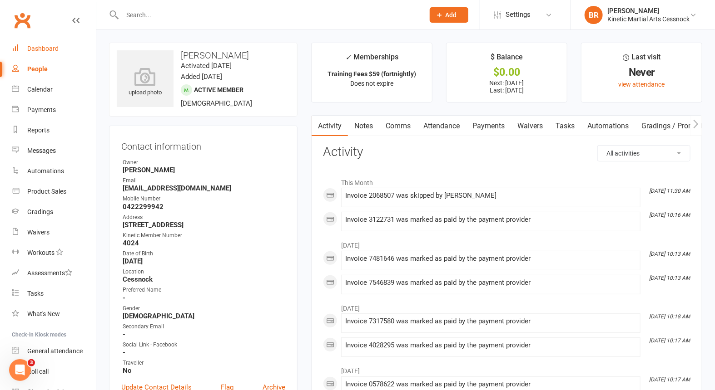
click at [35, 49] on div "Dashboard" at bounding box center [42, 48] width 31 height 7
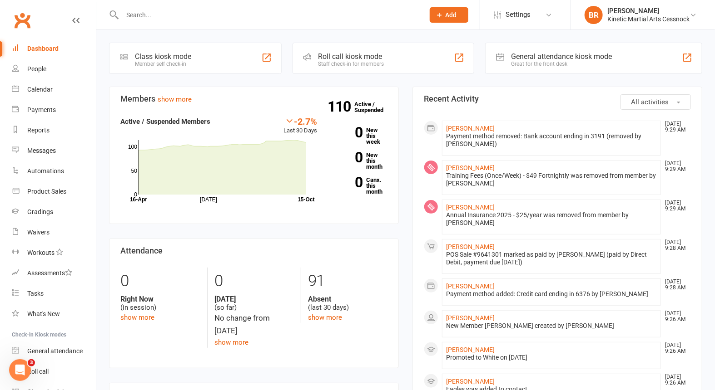
click at [170, 15] on input "text" at bounding box center [268, 15] width 298 height 13
type input "q"
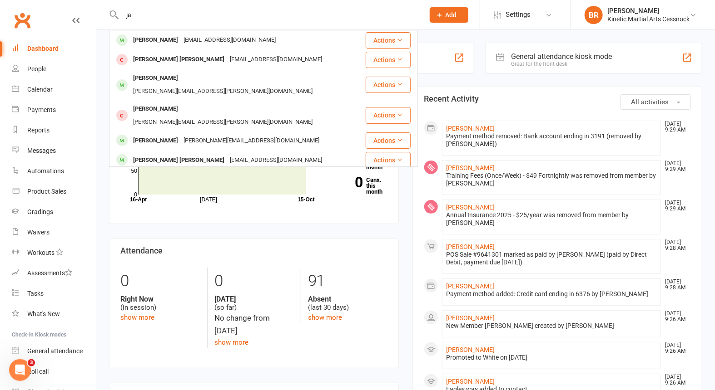
type input "j"
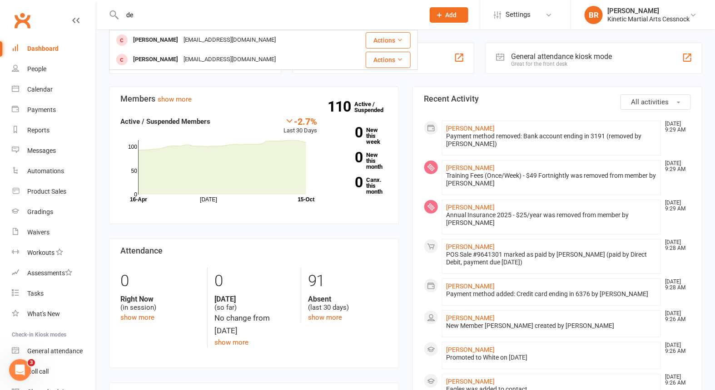
type input "d"
type input "zayel"
click at [36, 47] on div "Dashboard" at bounding box center [42, 48] width 31 height 7
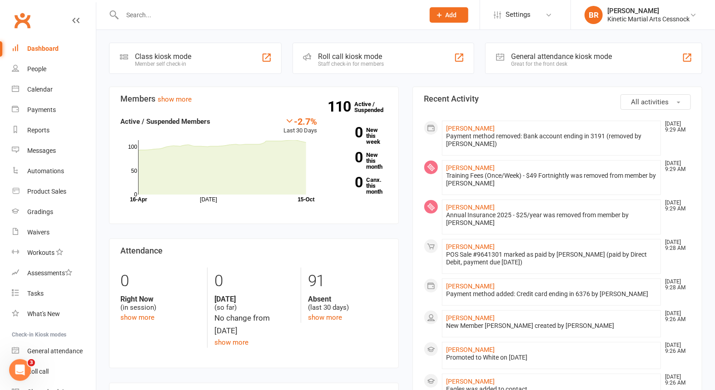
click at [217, 16] on input "text" at bounding box center [268, 15] width 298 height 13
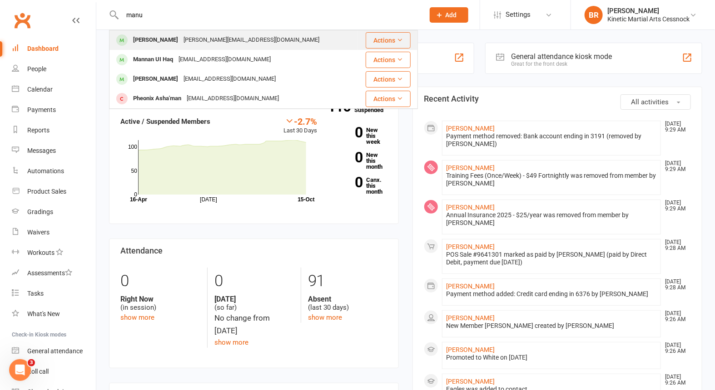
type input "manu"
click at [154, 38] on div "[PERSON_NAME]" at bounding box center [155, 40] width 50 height 13
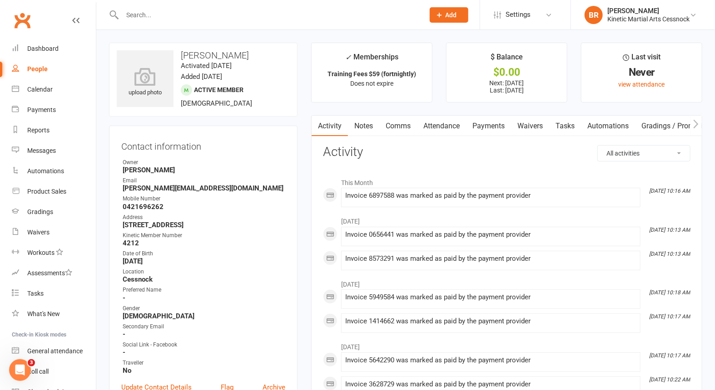
click at [480, 124] on link "Payments" at bounding box center [488, 126] width 45 height 21
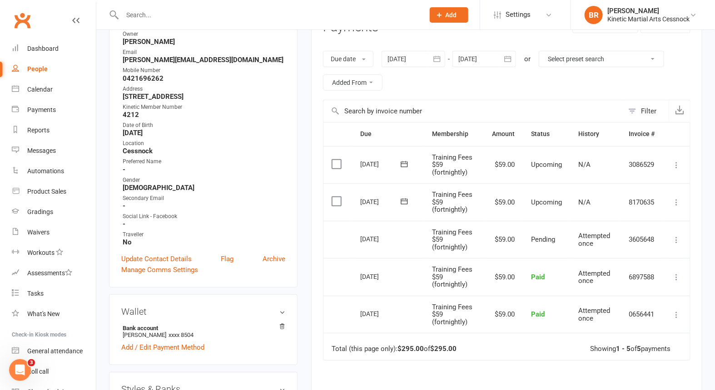
scroll to position [151, 0]
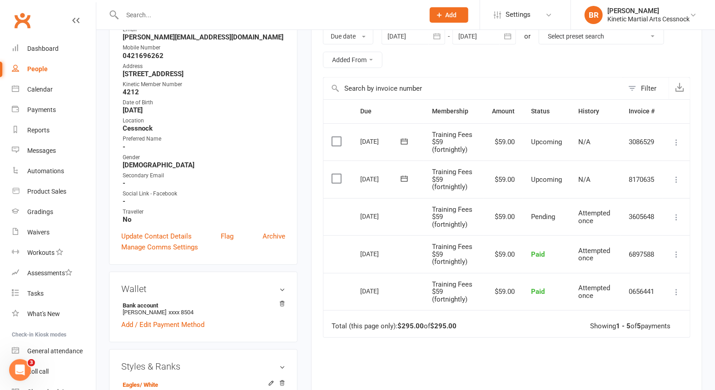
click at [403, 179] on icon at bounding box center [404, 178] width 9 height 9
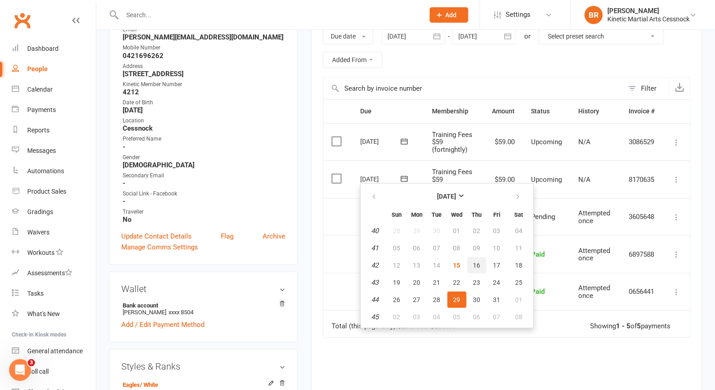
click at [480, 264] on button "16" at bounding box center [476, 265] width 19 height 16
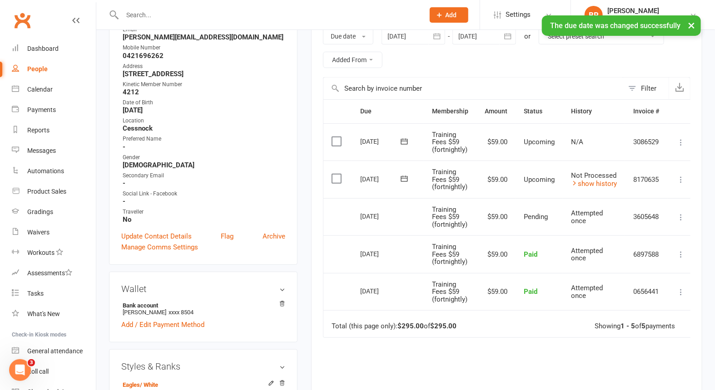
click at [403, 139] on icon at bounding box center [404, 141] width 9 height 9
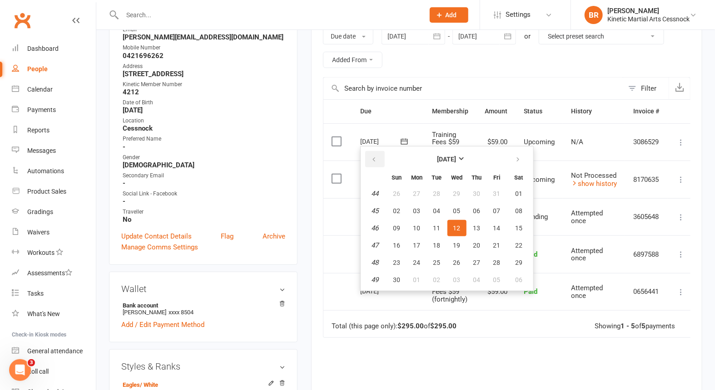
click at [373, 161] on icon "button" at bounding box center [374, 159] width 6 height 7
click at [476, 227] on span "16" at bounding box center [476, 228] width 7 height 7
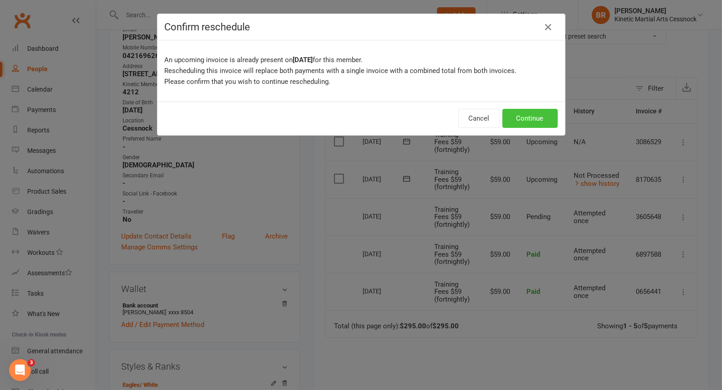
click at [534, 115] on button "Continue" at bounding box center [530, 118] width 55 height 19
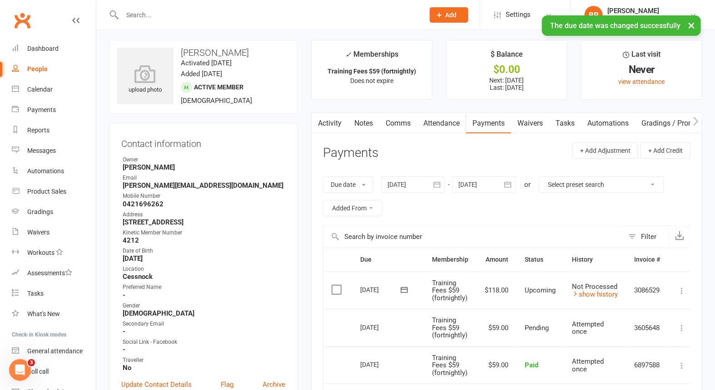
scroll to position [0, 0]
